Goal: Task Accomplishment & Management: Manage account settings

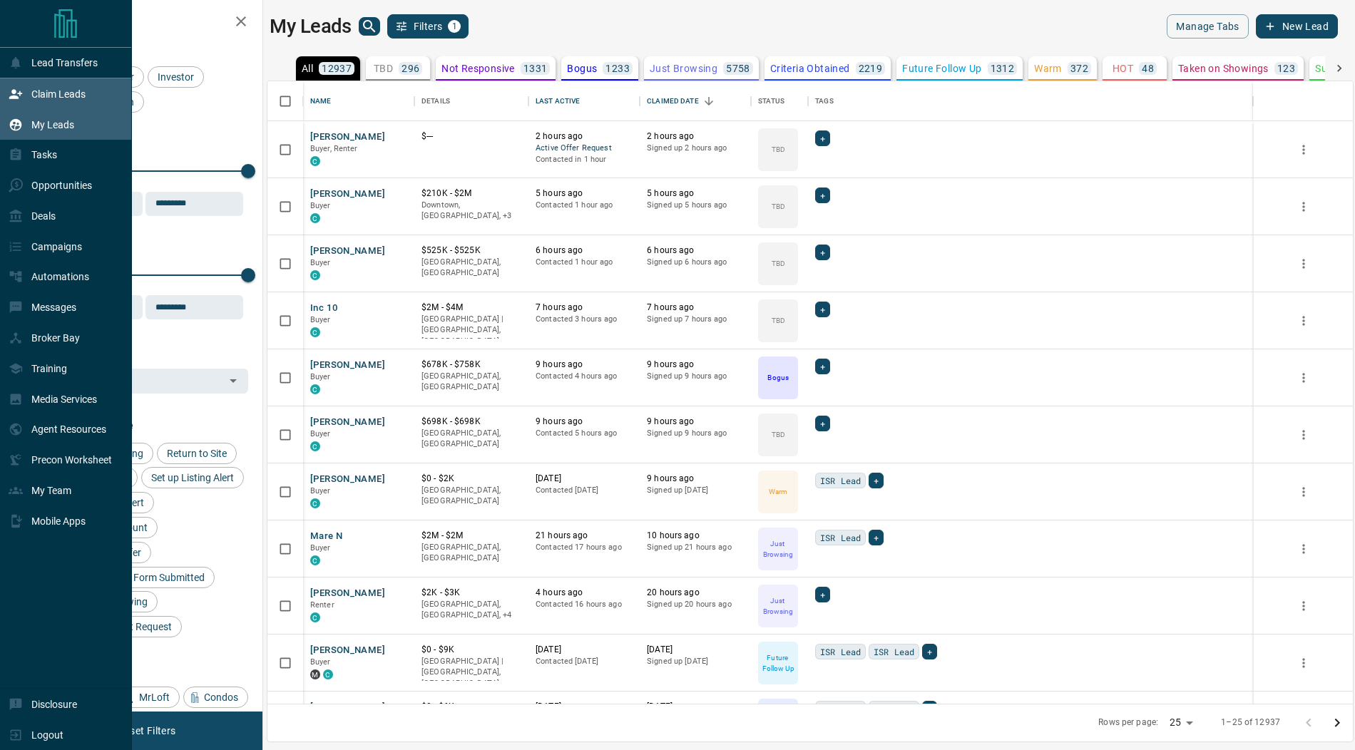
click at [21, 82] on div "Claim Leads" at bounding box center [47, 94] width 77 height 24
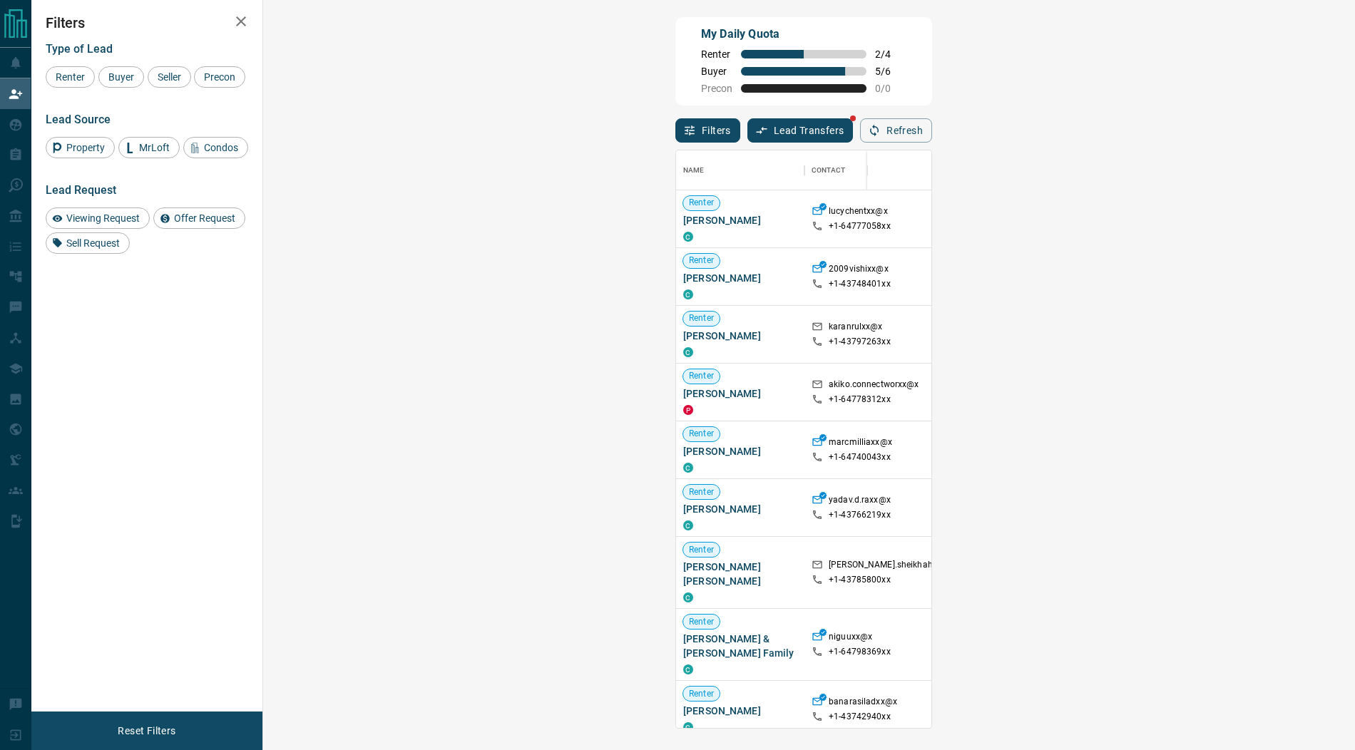
scroll to position [577, 1061]
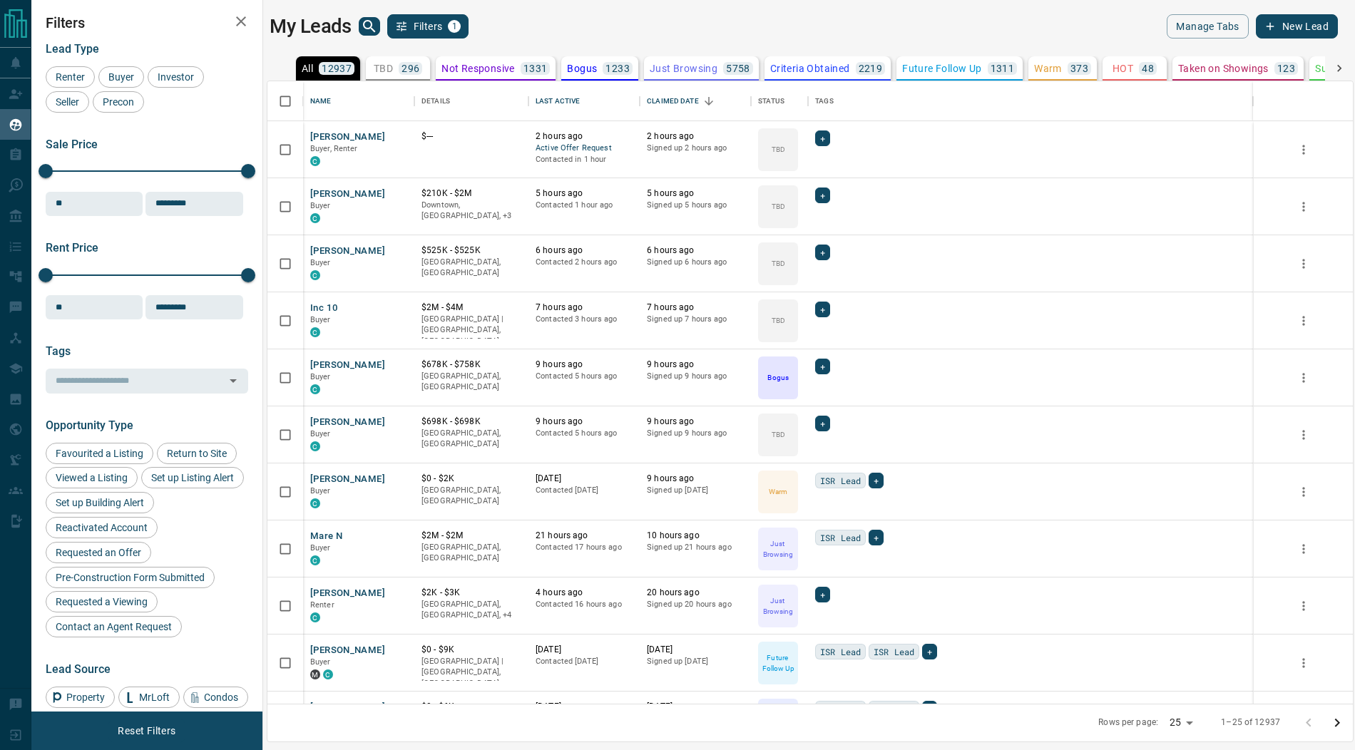
scroll to position [623, 1085]
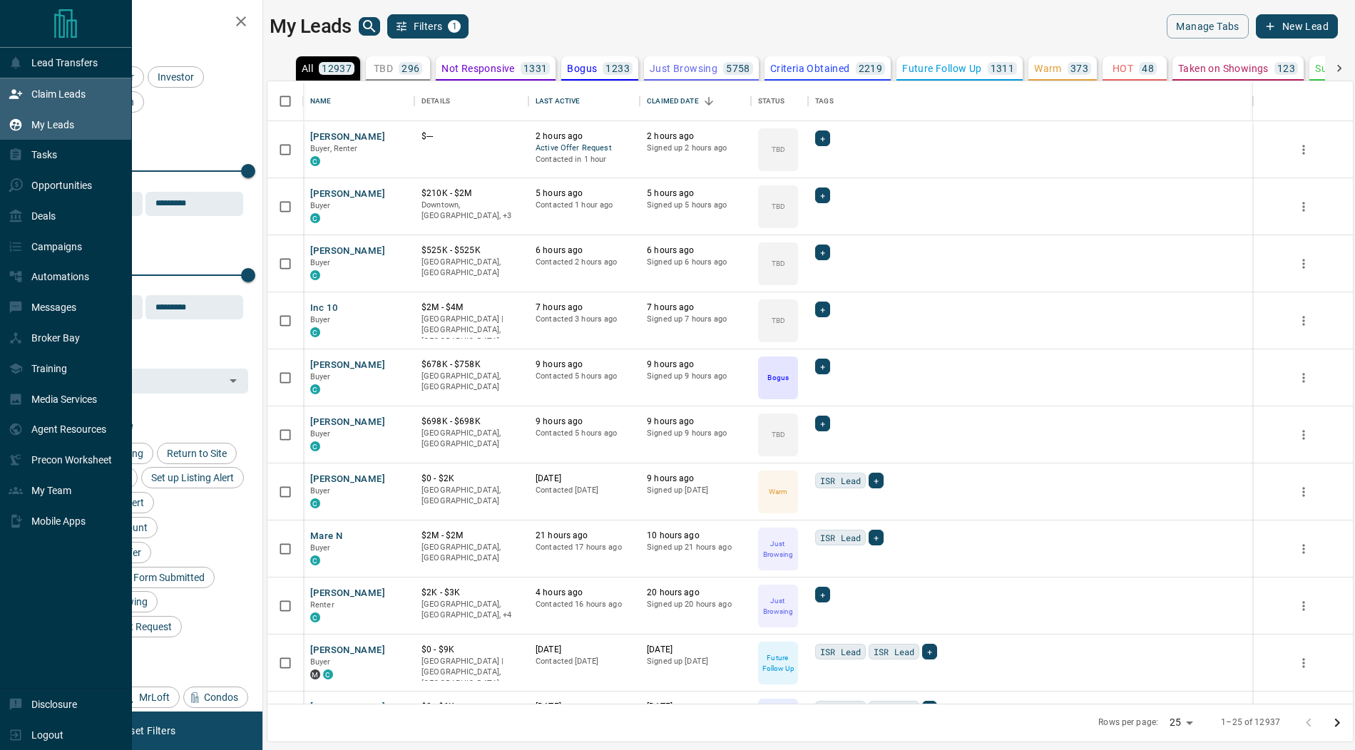
click at [17, 93] on icon at bounding box center [16, 94] width 14 height 14
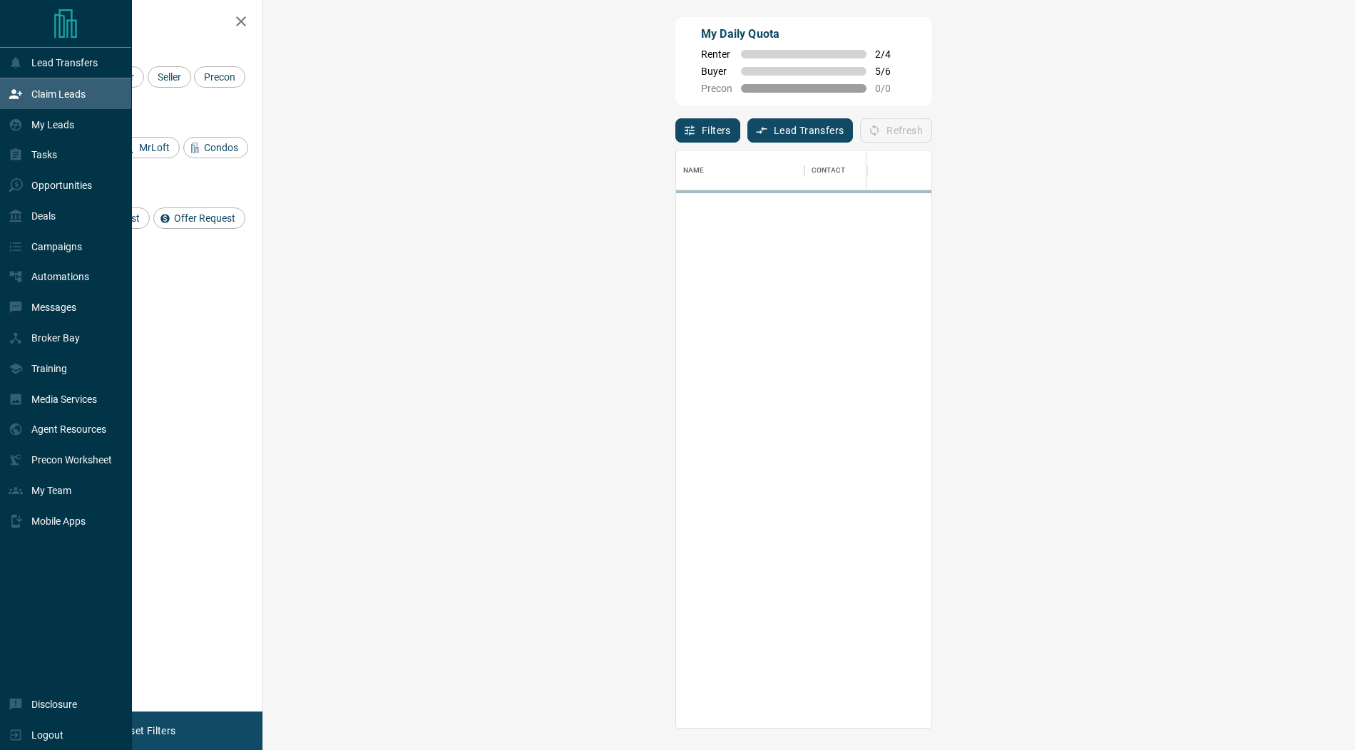
scroll to position [577, 1061]
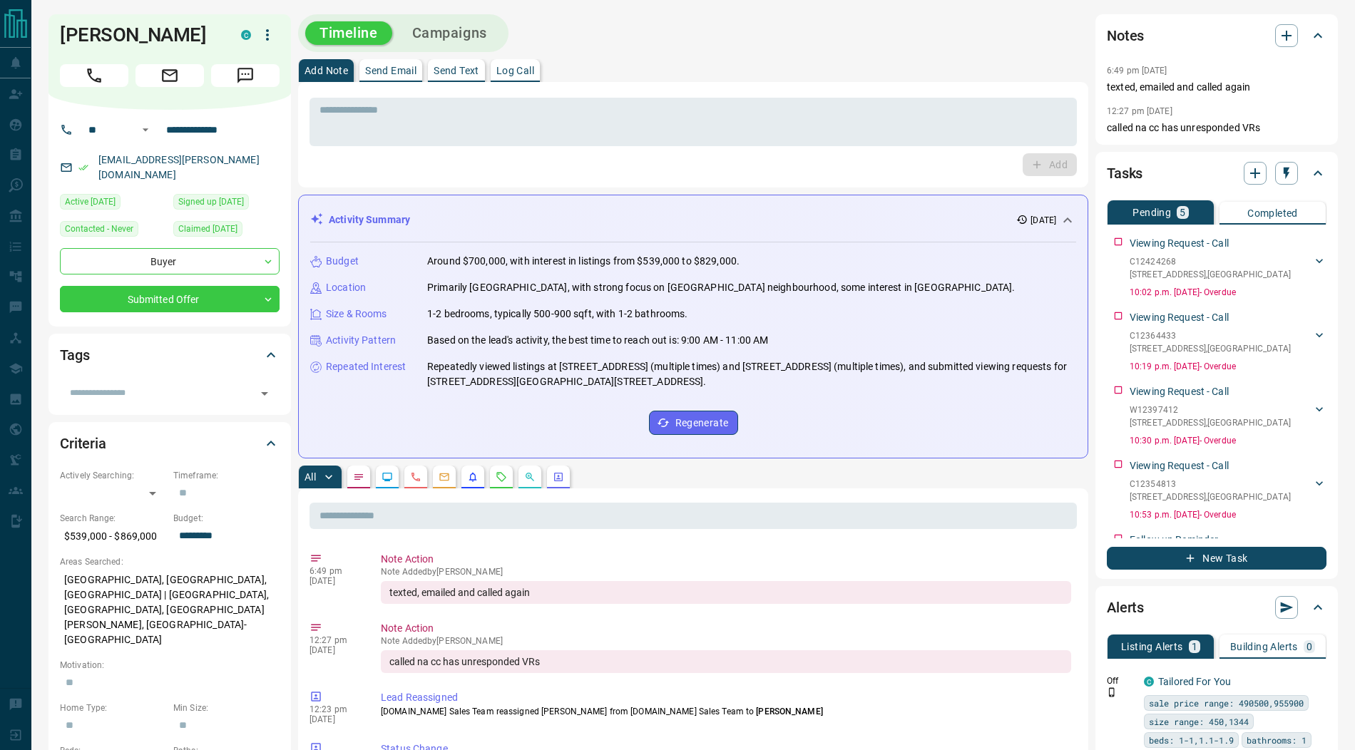
scroll to position [4, 0]
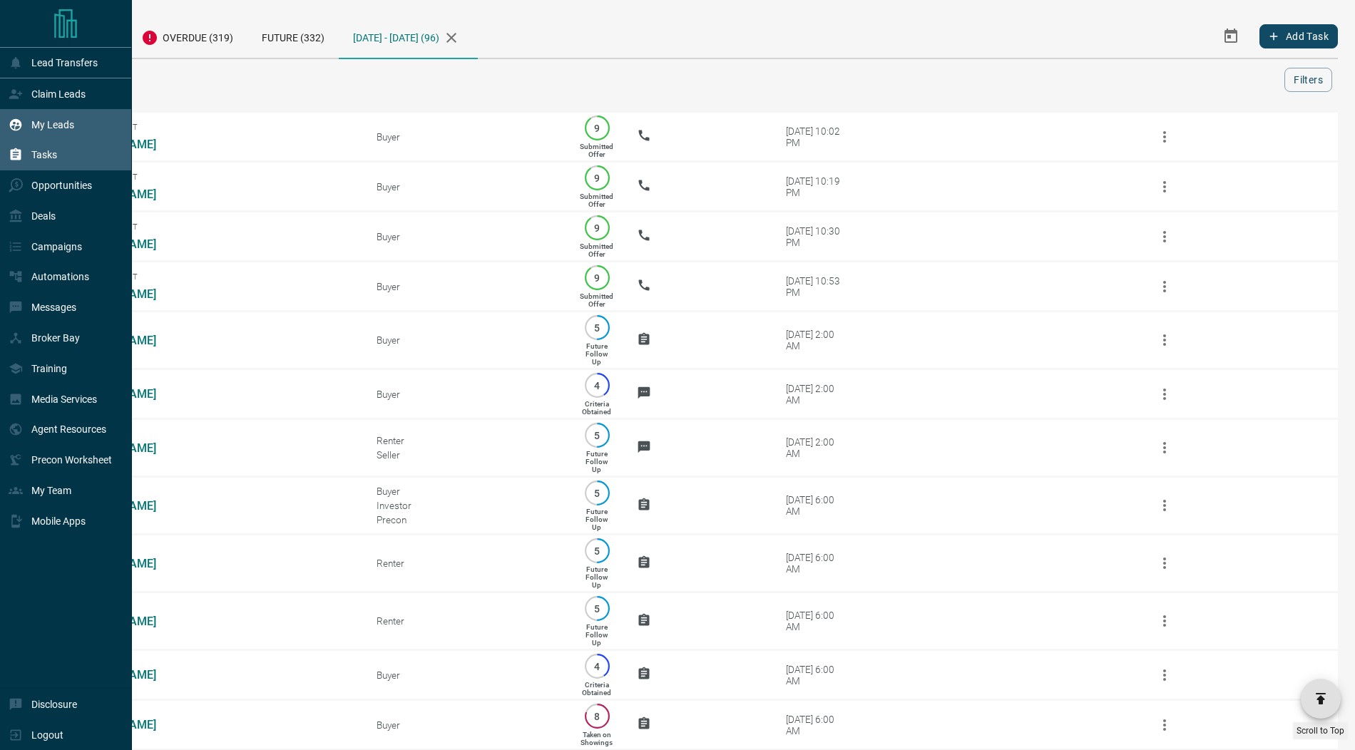
scroll to position [4281, 0]
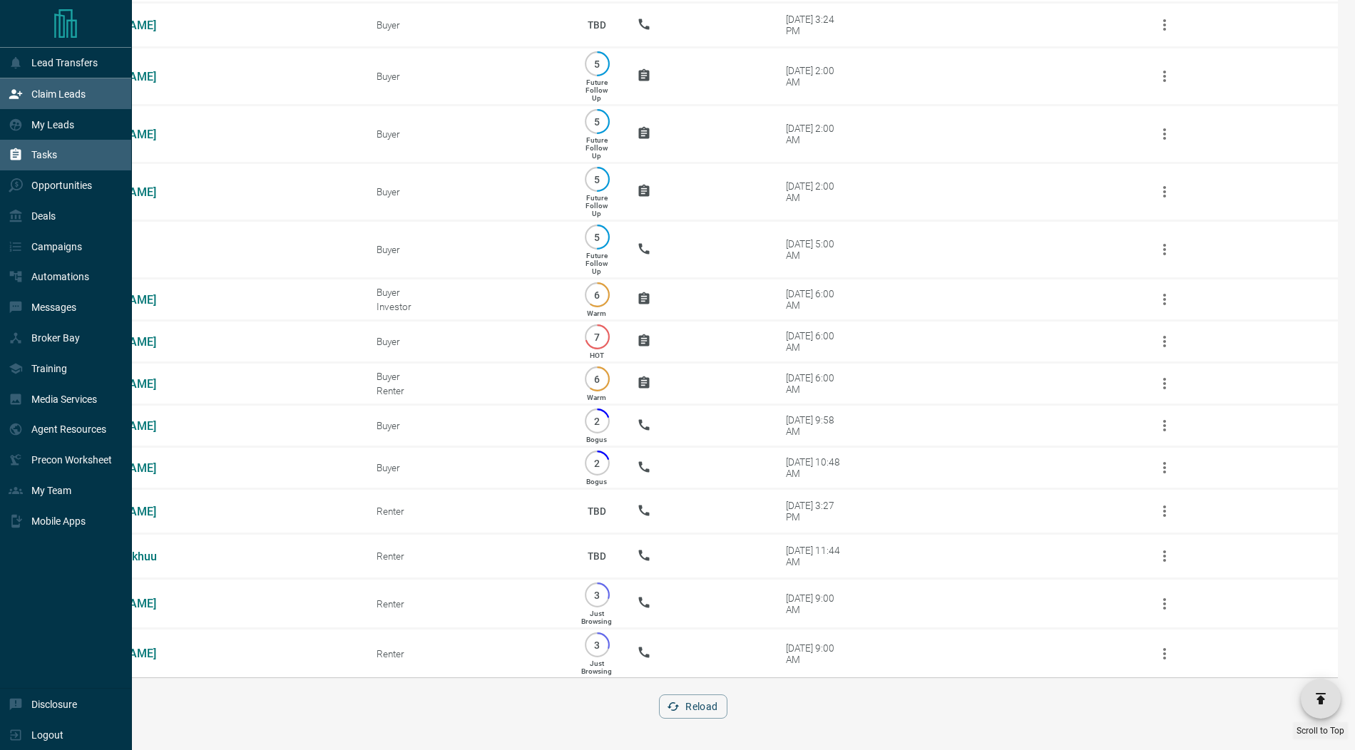
click at [59, 97] on p "Claim Leads" at bounding box center [58, 93] width 54 height 11
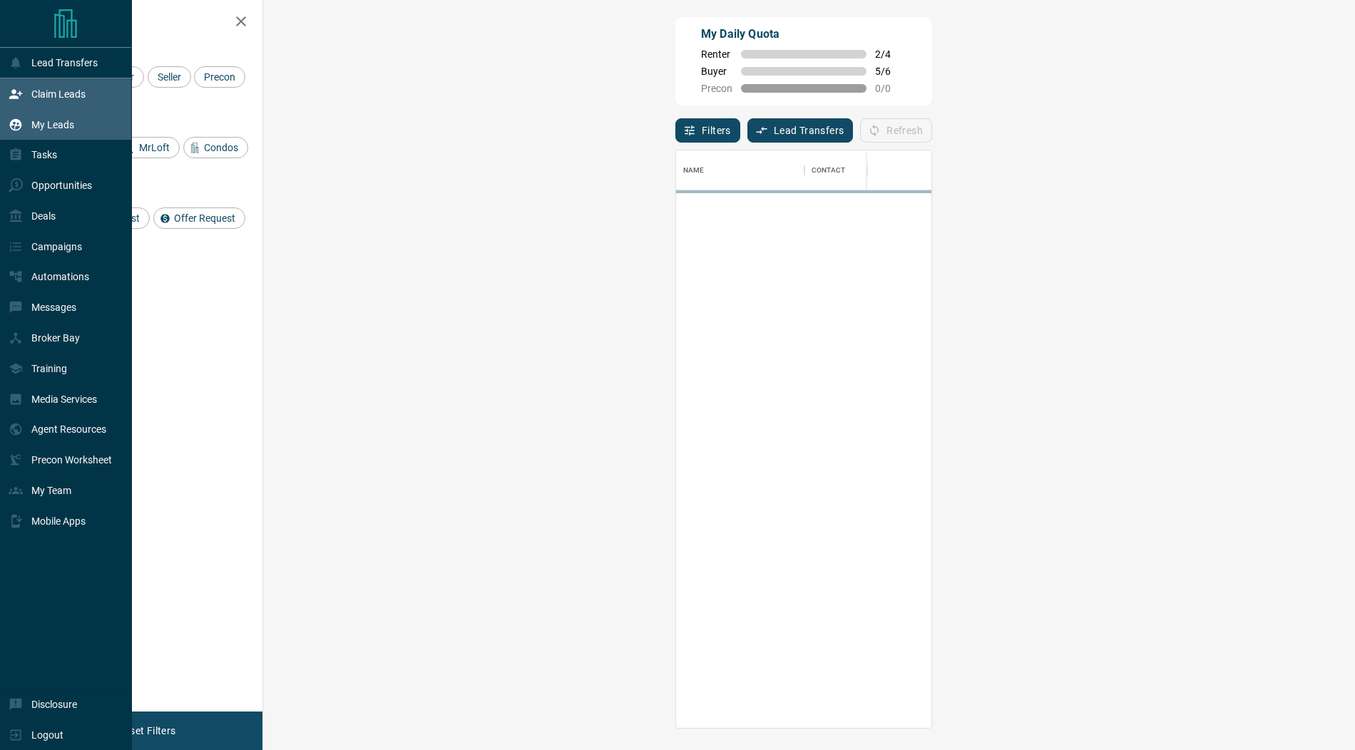
scroll to position [577, 1061]
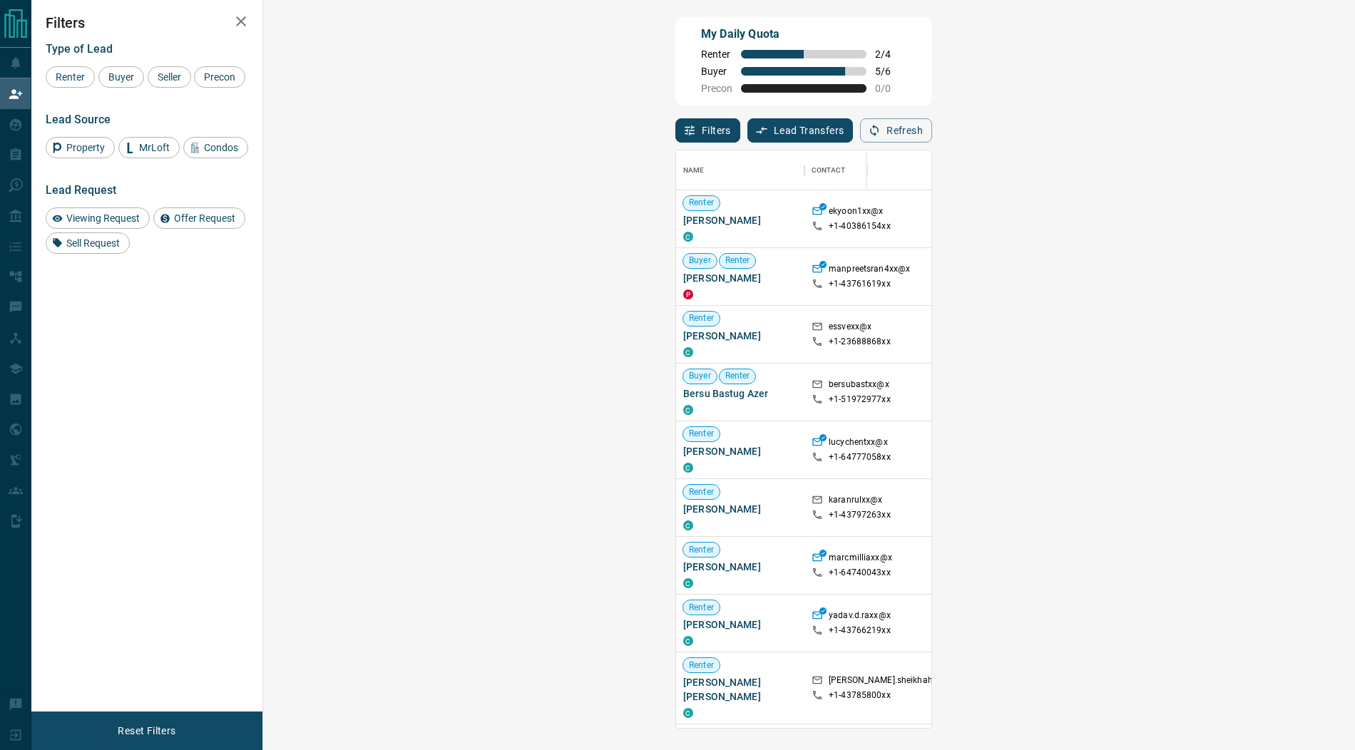
click at [1226, 392] on span "Viewing Request ( 1 )" at bounding box center [1265, 392] width 78 height 10
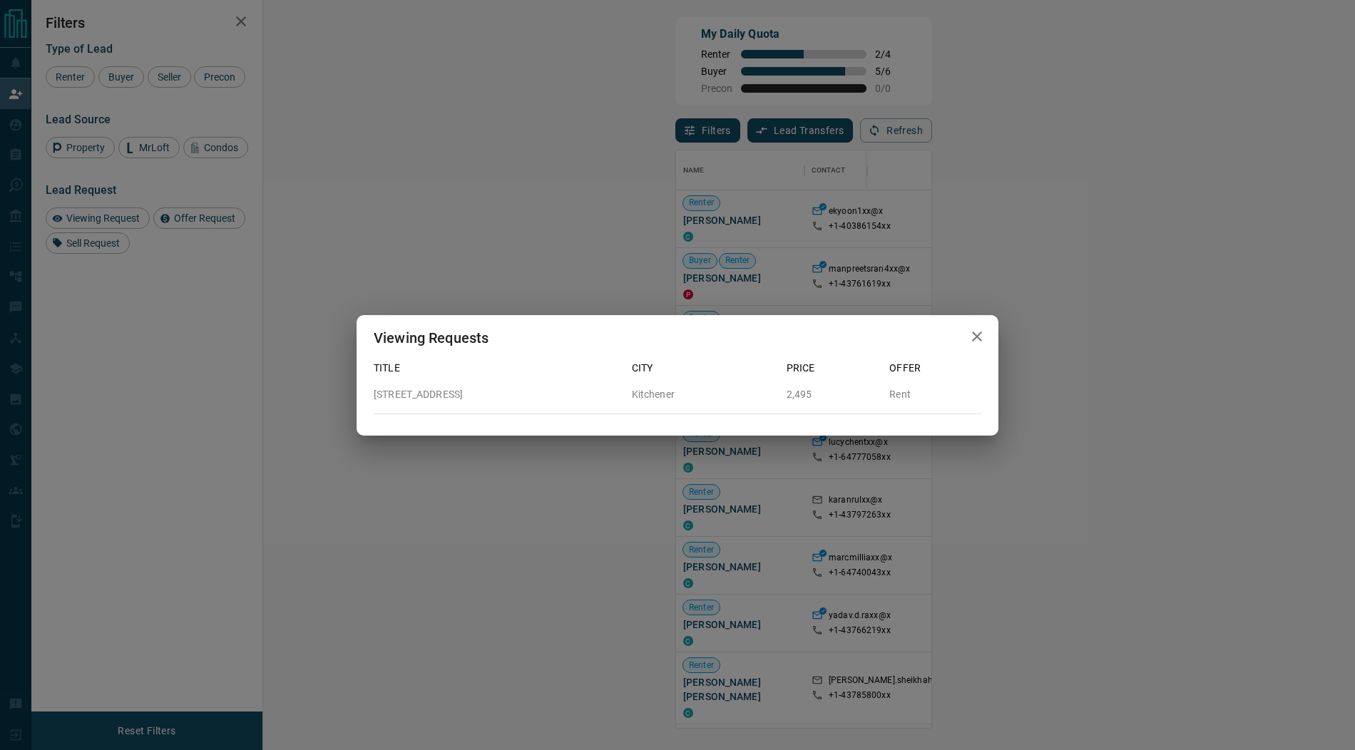
click at [972, 333] on icon "button" at bounding box center [977, 336] width 10 height 10
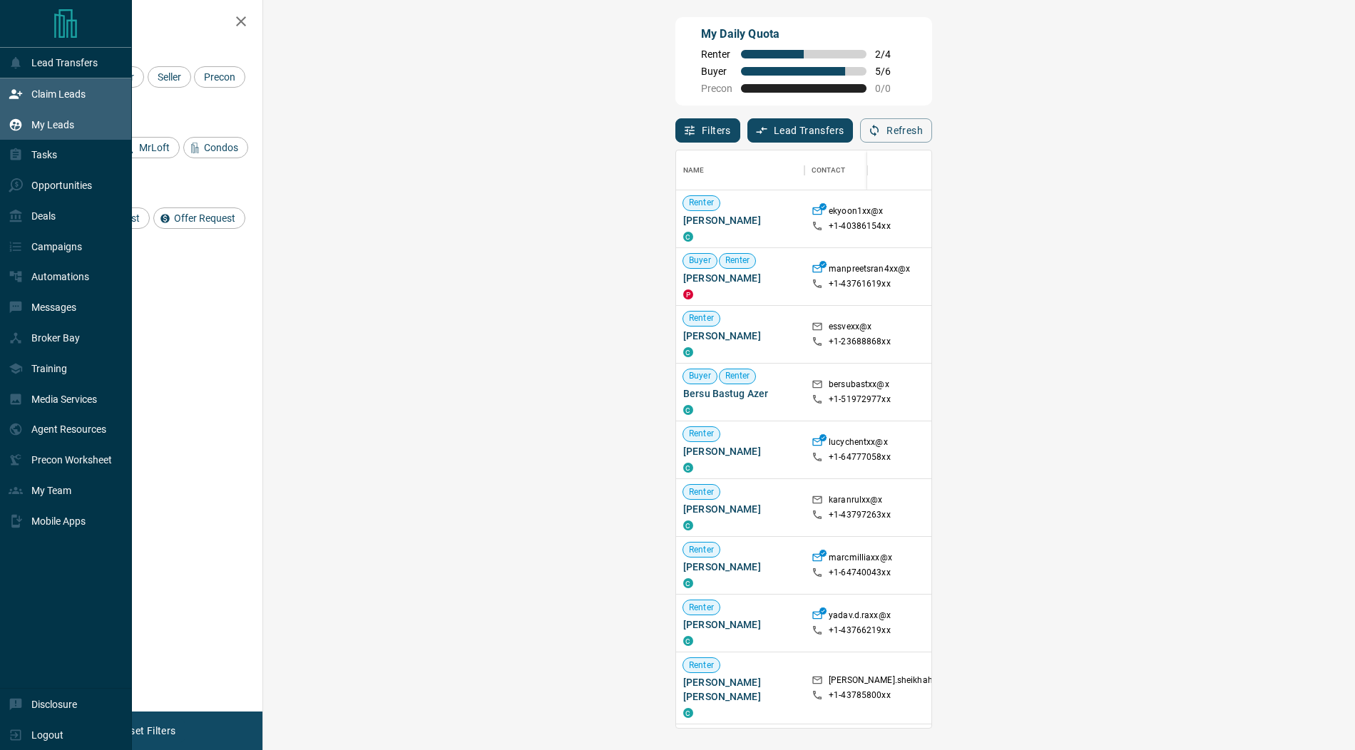
click at [46, 126] on p "My Leads" at bounding box center [52, 124] width 43 height 11
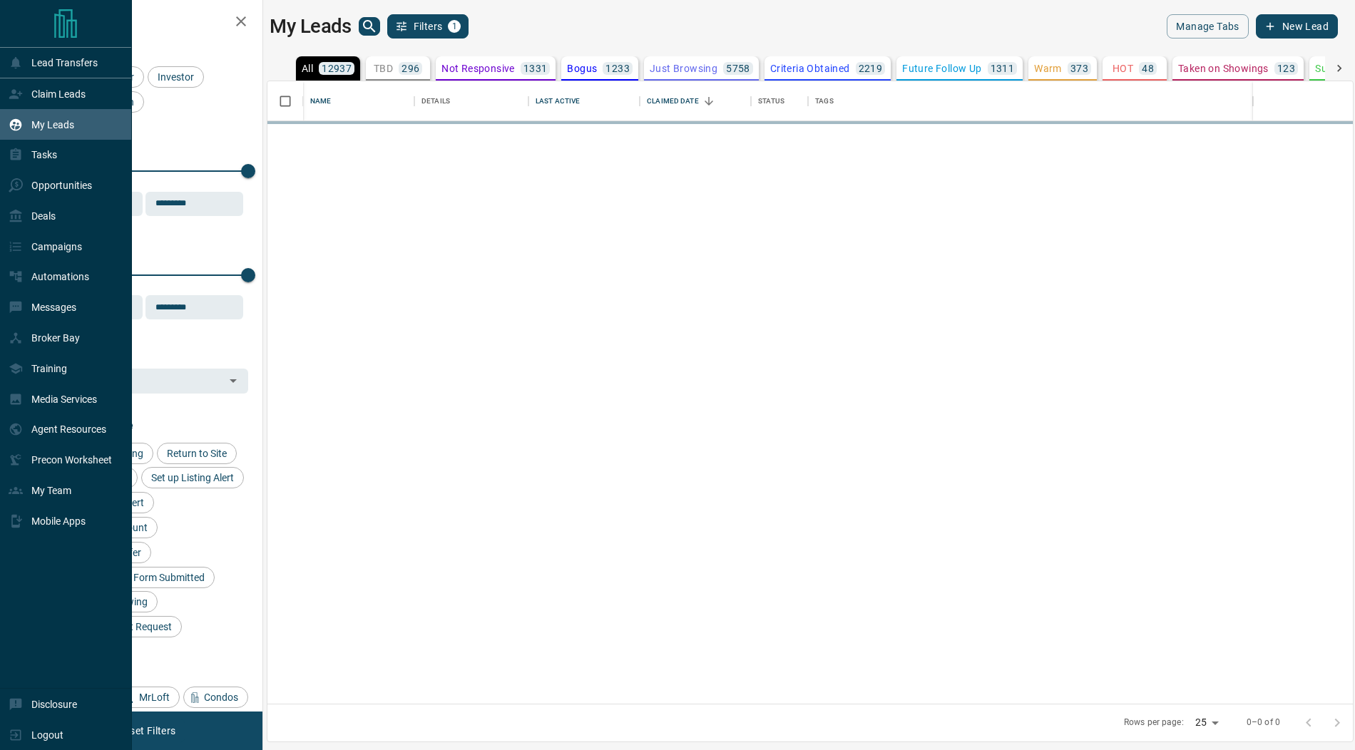
scroll to position [623, 1085]
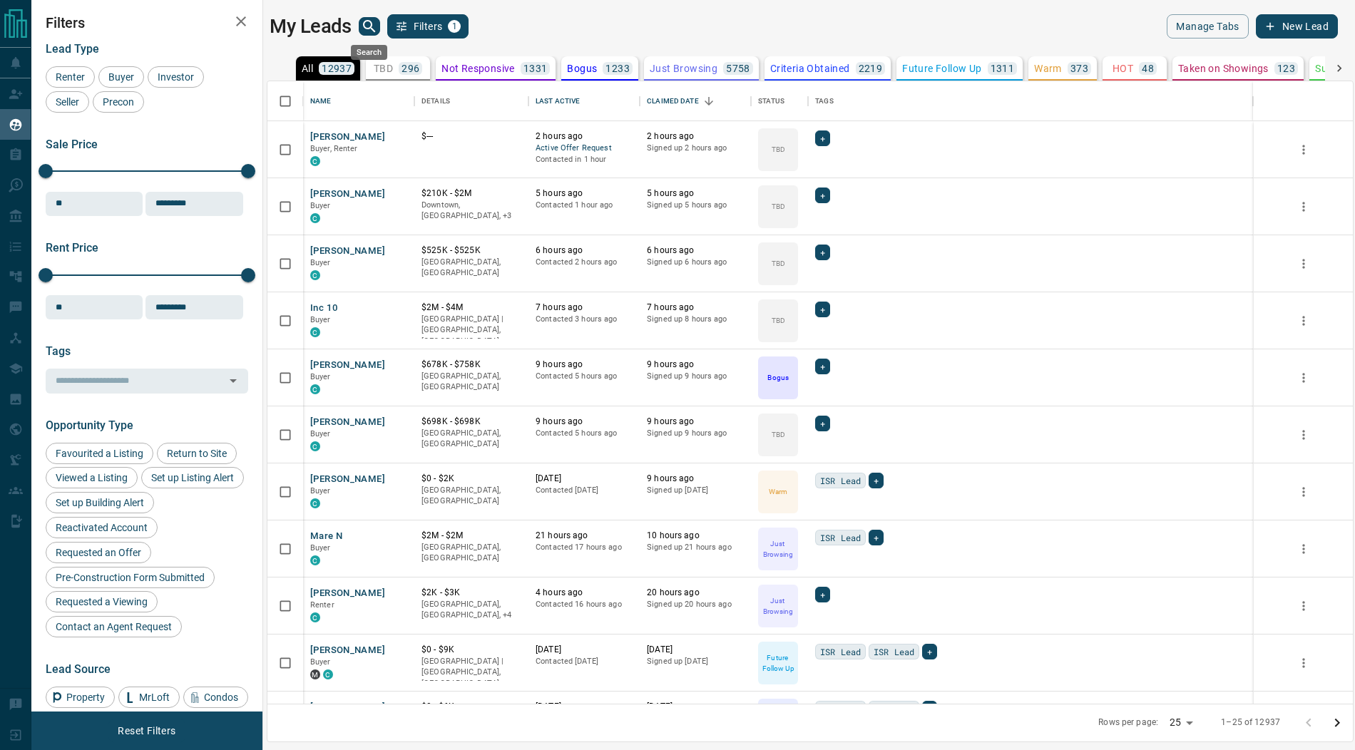
click at [366, 21] on icon "search button" at bounding box center [369, 26] width 12 height 12
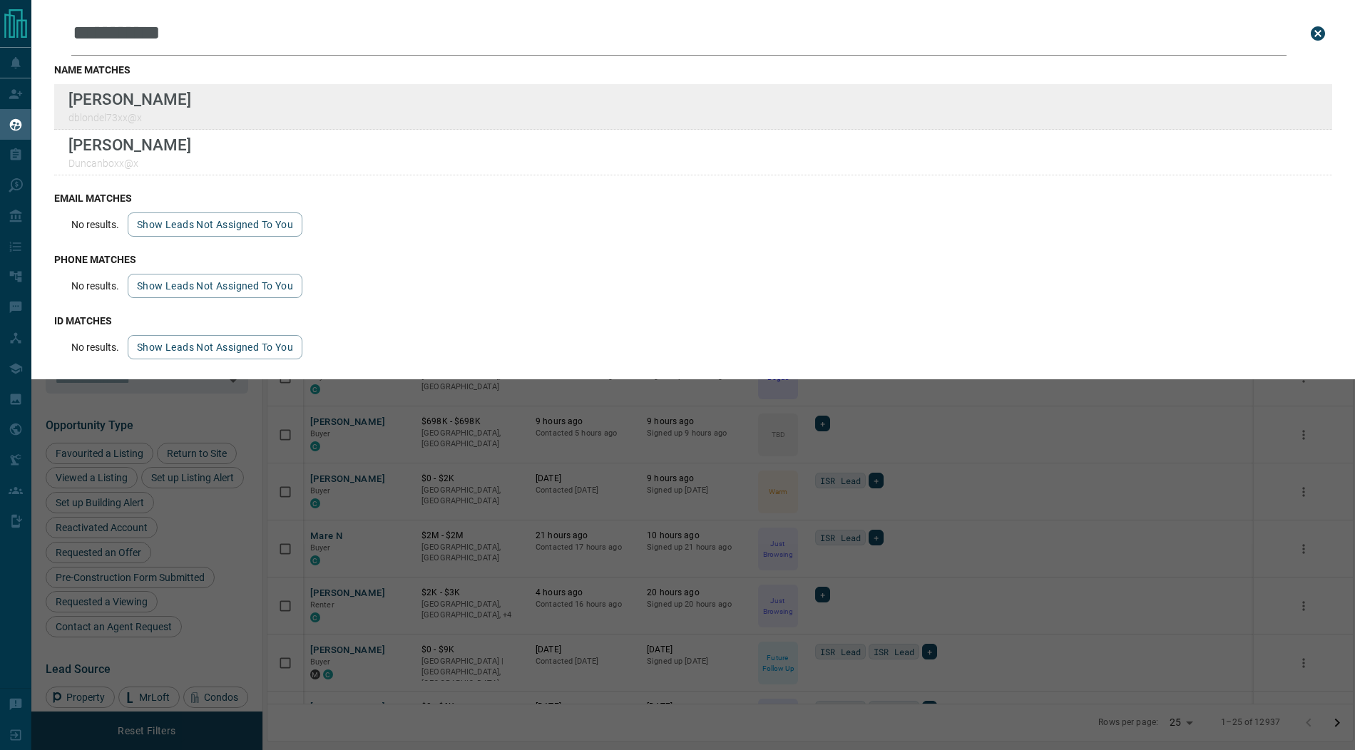
type input "**********"
click at [458, 118] on div "Duncan Blondel dblondel73xx@x" at bounding box center [693, 107] width 1278 height 46
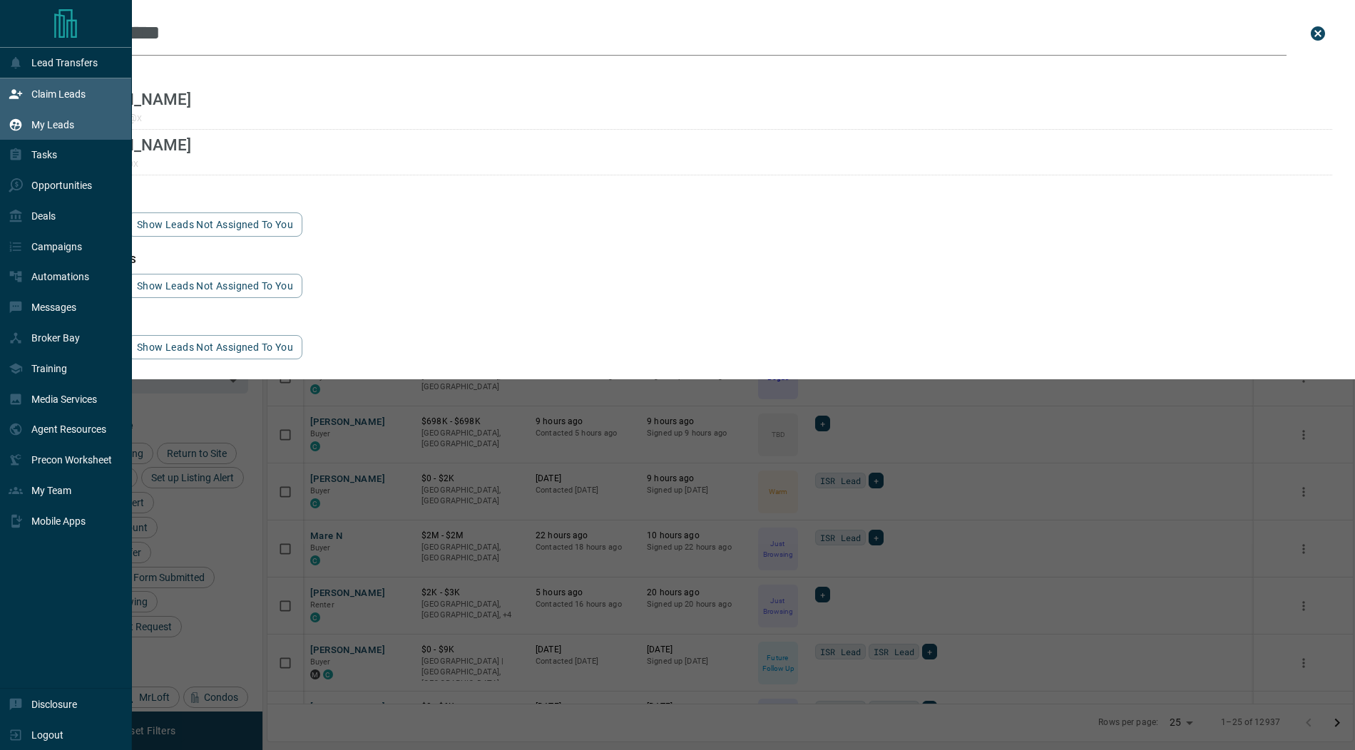
click at [17, 94] on icon at bounding box center [16, 94] width 14 height 14
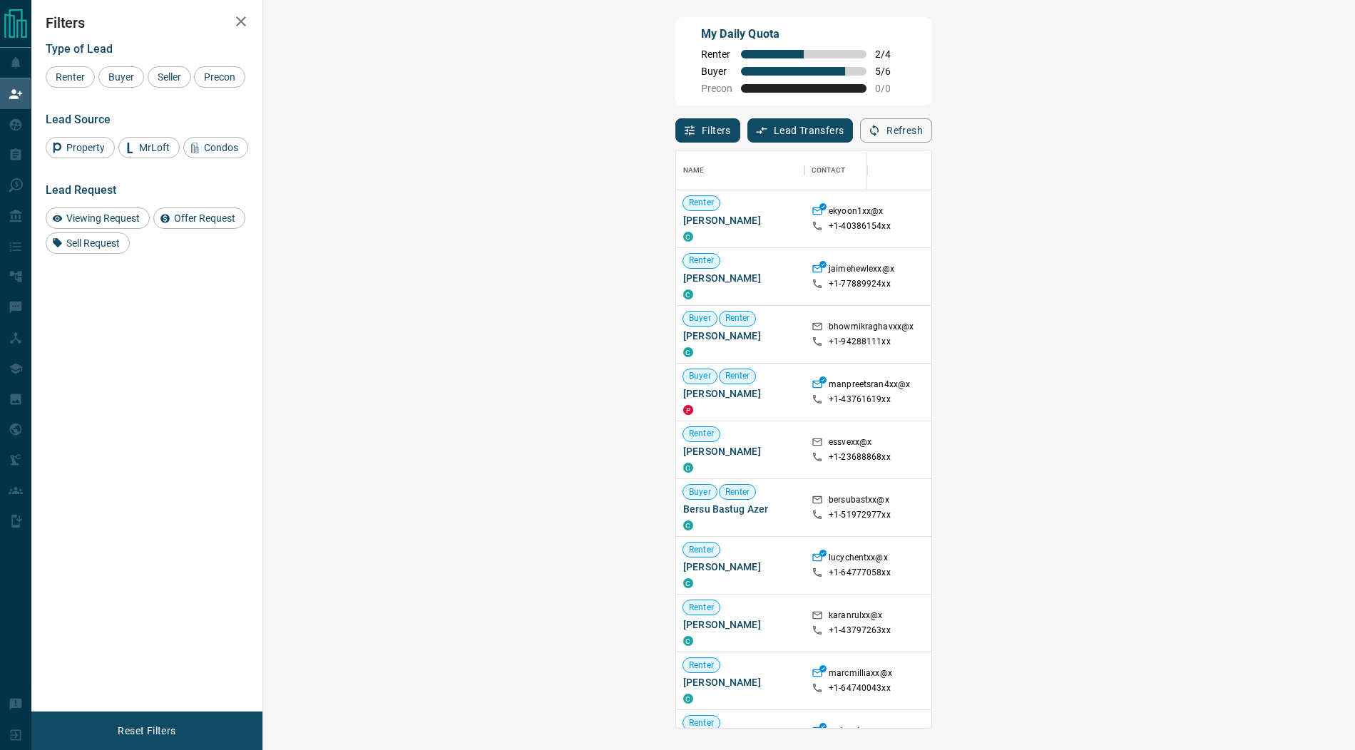
scroll to position [577, 1061]
